Goal: Task Accomplishment & Management: Manage account settings

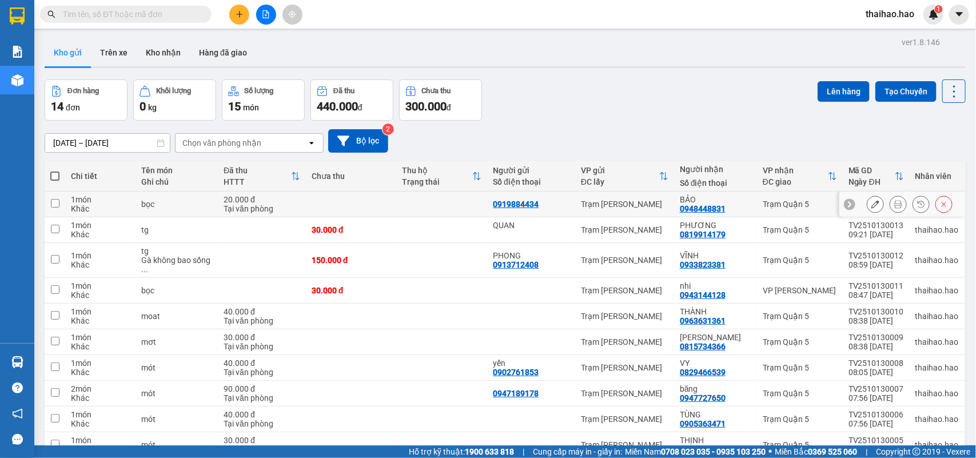
click at [781, 199] on button at bounding box center [876, 204] width 16 height 20
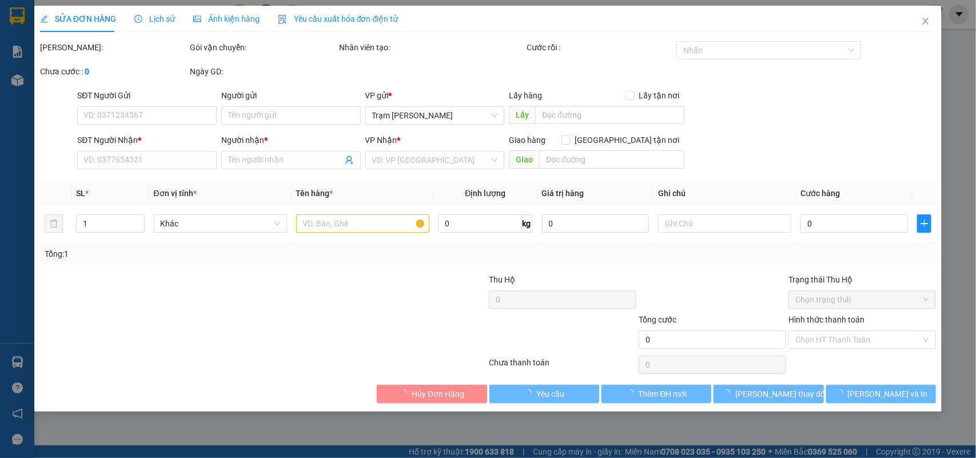
click at [214, 9] on div "Ảnh kiện hàng" at bounding box center [226, 19] width 66 height 26
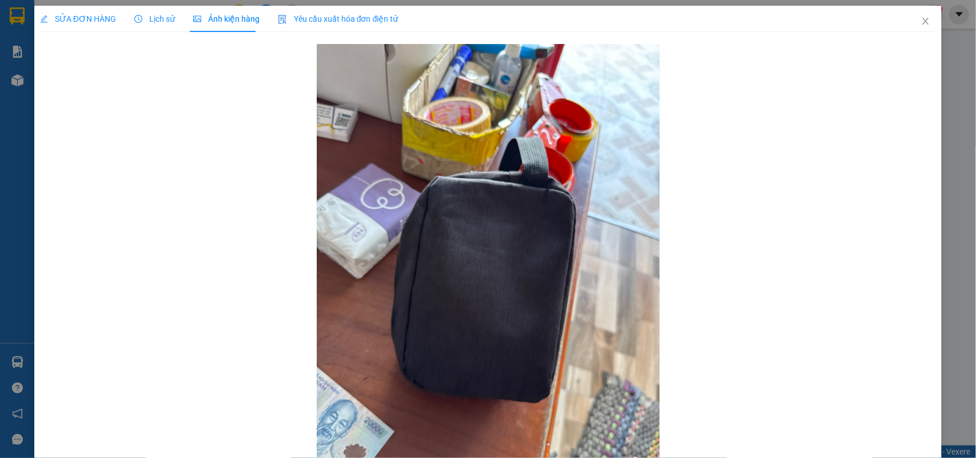
click at [129, 23] on div "SỬA ĐƠN HÀNG Lịch sử Ảnh kiện hàng Yêu cầu xuất hóa đơn điện tử" at bounding box center [219, 19] width 359 height 26
click at [79, 15] on span "SỬA ĐƠN HÀNG" at bounding box center [78, 18] width 76 height 9
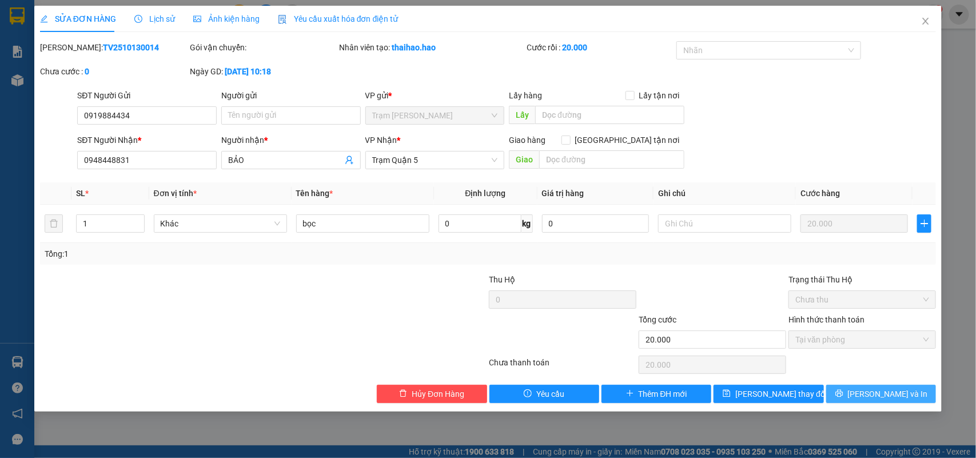
click at [781, 365] on button "[PERSON_NAME] và In" at bounding box center [881, 394] width 110 height 18
type input "0"
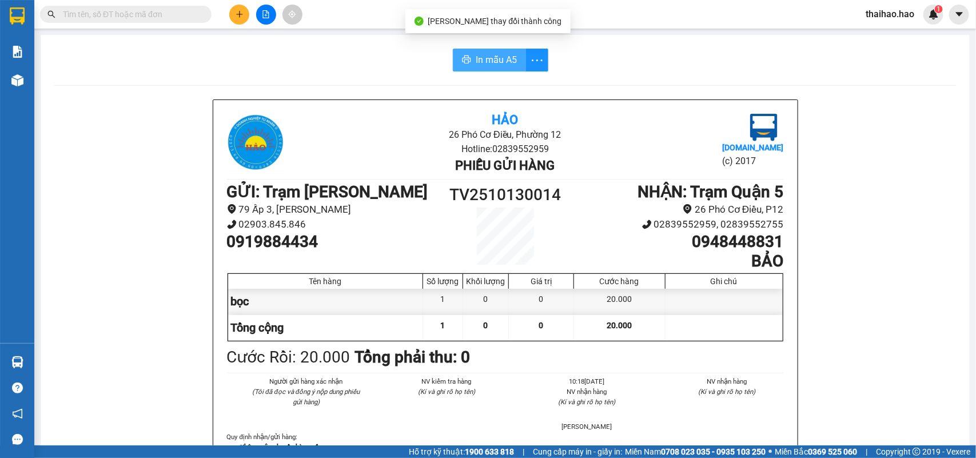
click at [496, 53] on span "In mẫu A5" at bounding box center [496, 60] width 41 height 14
